Goal: Task Accomplishment & Management: Manage account settings

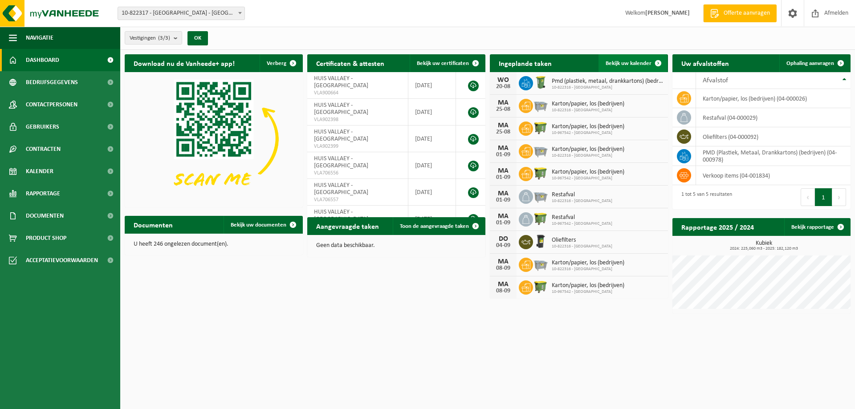
click at [627, 64] on span "Bekijk uw kalender" at bounding box center [629, 64] width 46 height 6
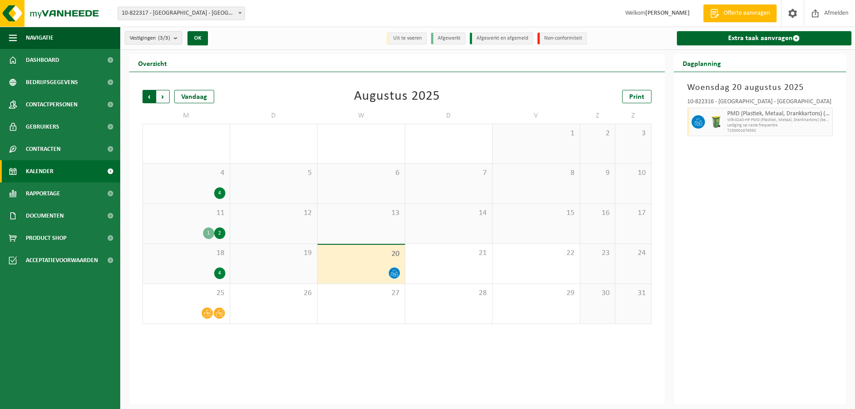
click at [165, 97] on span "Volgende" at bounding box center [162, 96] width 13 height 13
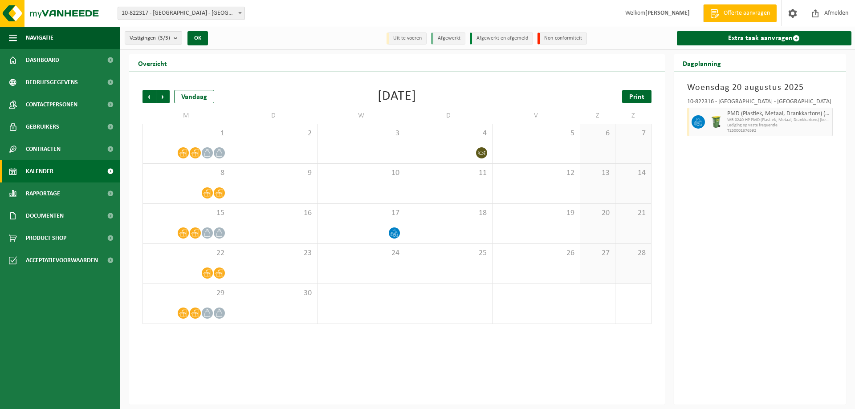
click at [635, 95] on span "Print" at bounding box center [636, 97] width 15 height 7
click at [145, 93] on span "Vorige" at bounding box center [148, 96] width 13 height 13
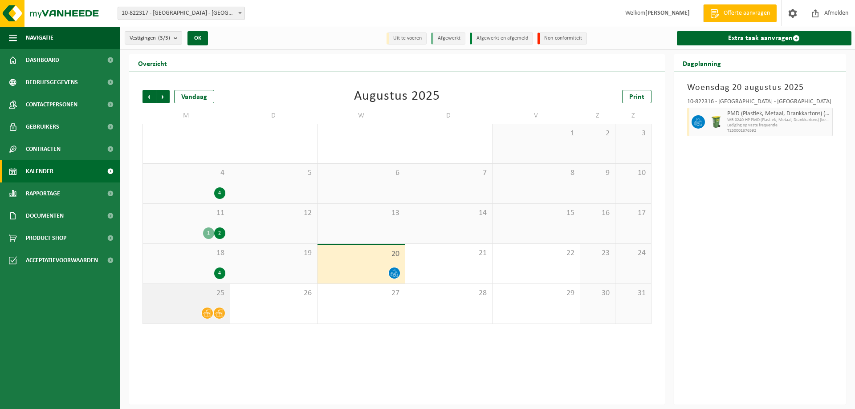
click at [181, 306] on div "25" at bounding box center [186, 304] width 87 height 40
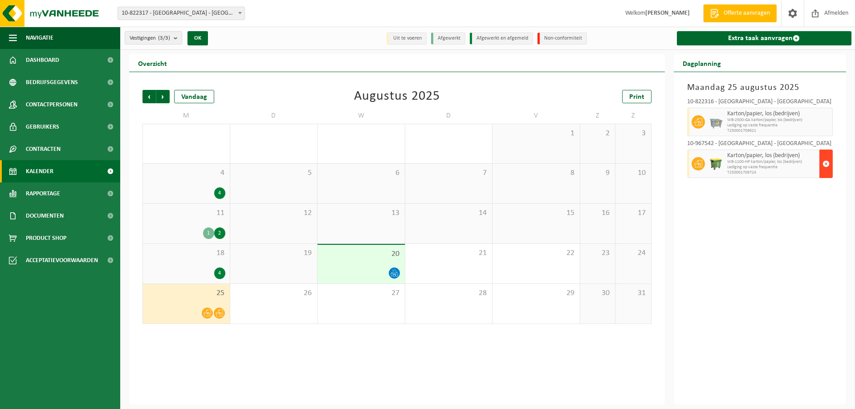
click at [826, 161] on span "button" at bounding box center [825, 164] width 7 height 18
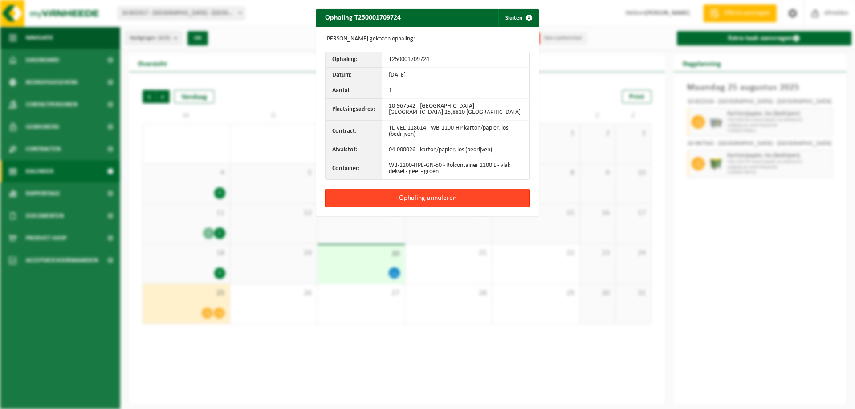
click at [412, 199] on button "Ophaling annuleren" at bounding box center [427, 198] width 205 height 19
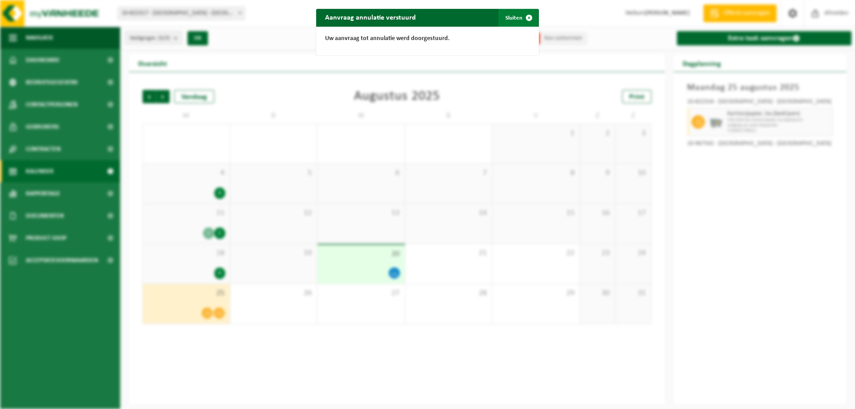
click at [525, 17] on span "button" at bounding box center [529, 18] width 18 height 18
